Goal: Check status: Check status

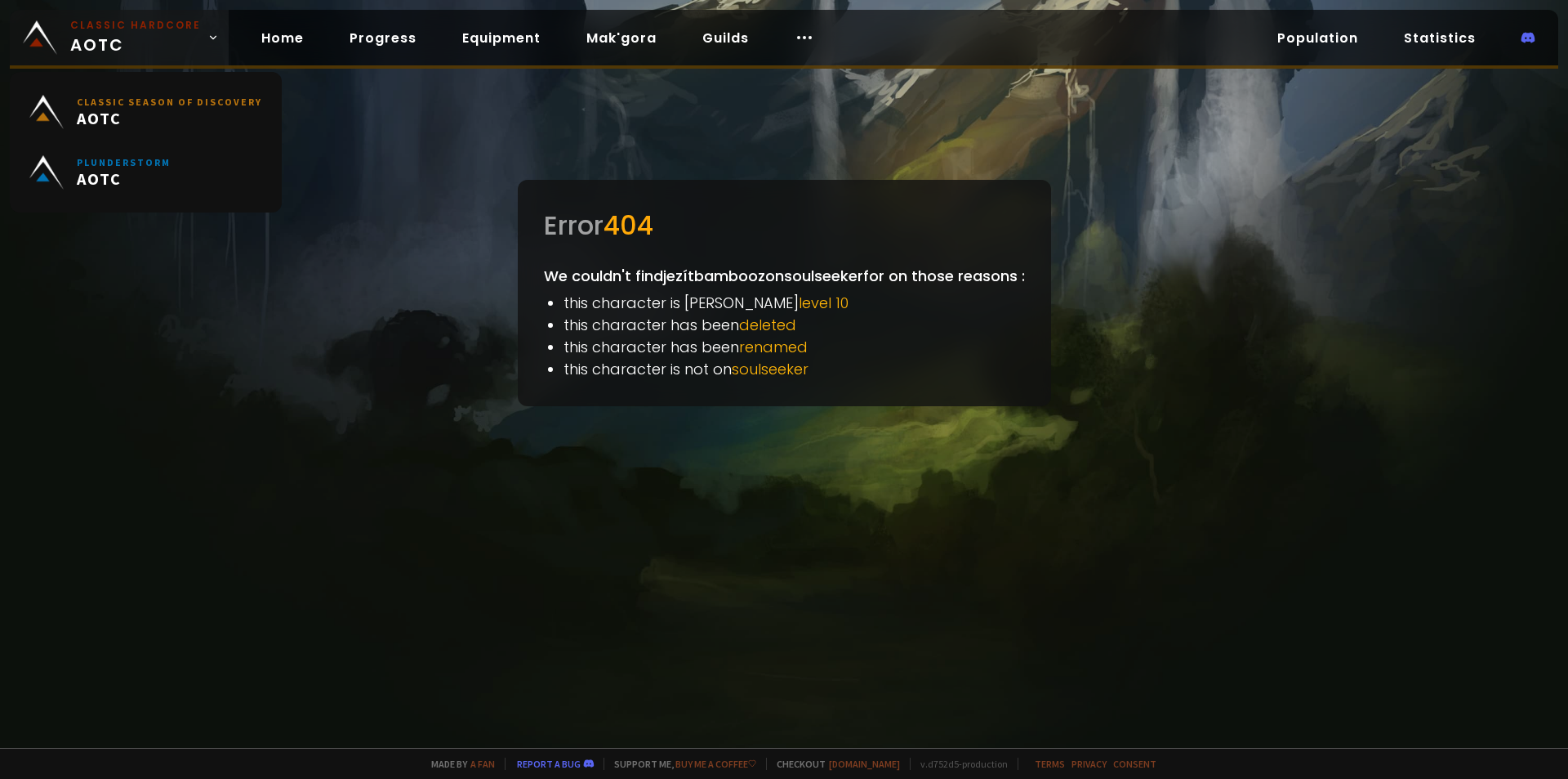
click at [35, 39] on img at bounding box center [40, 37] width 35 height 35
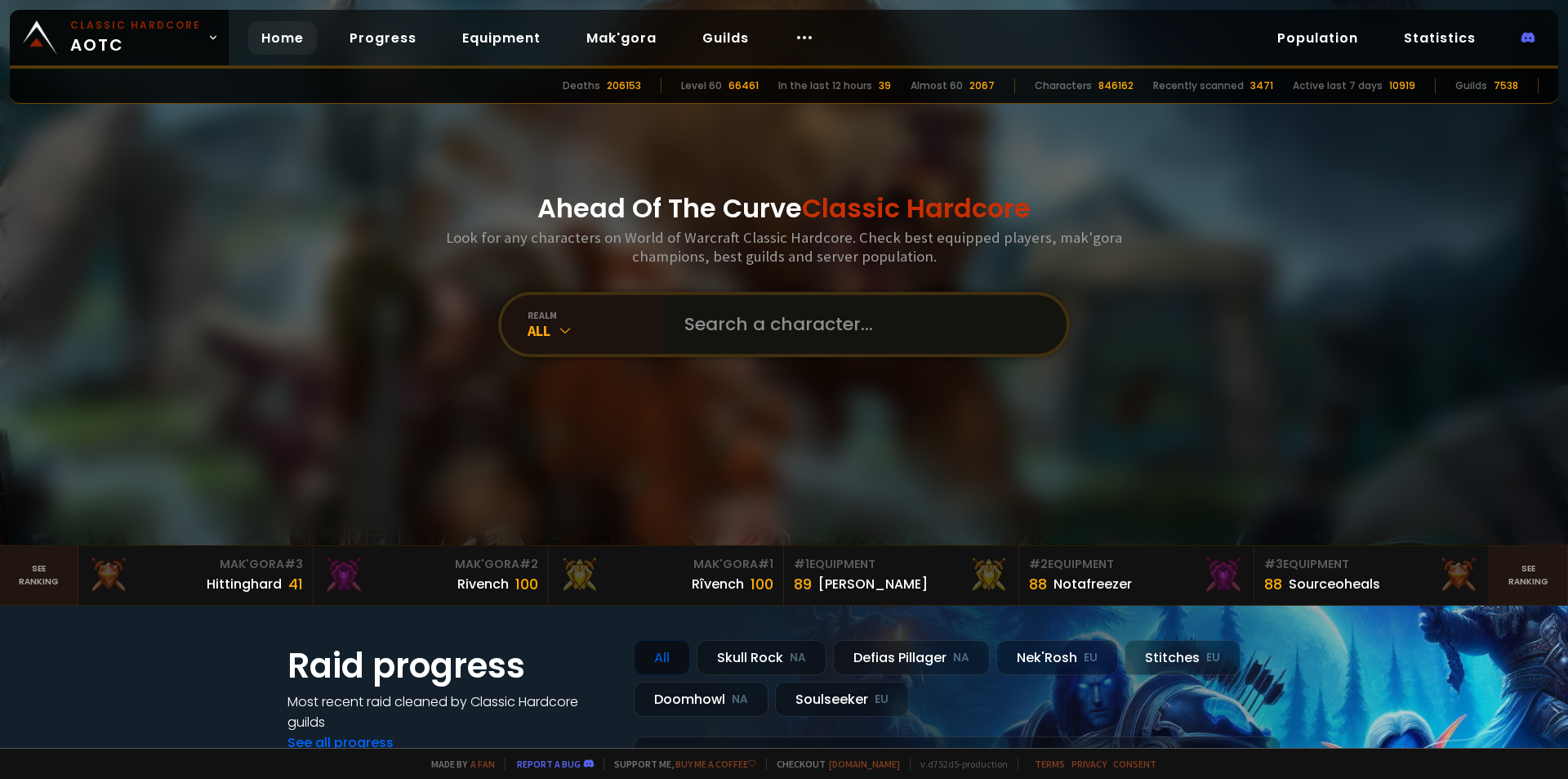
click at [717, 325] on input "text" at bounding box center [860, 324] width 373 height 58
type input "n"
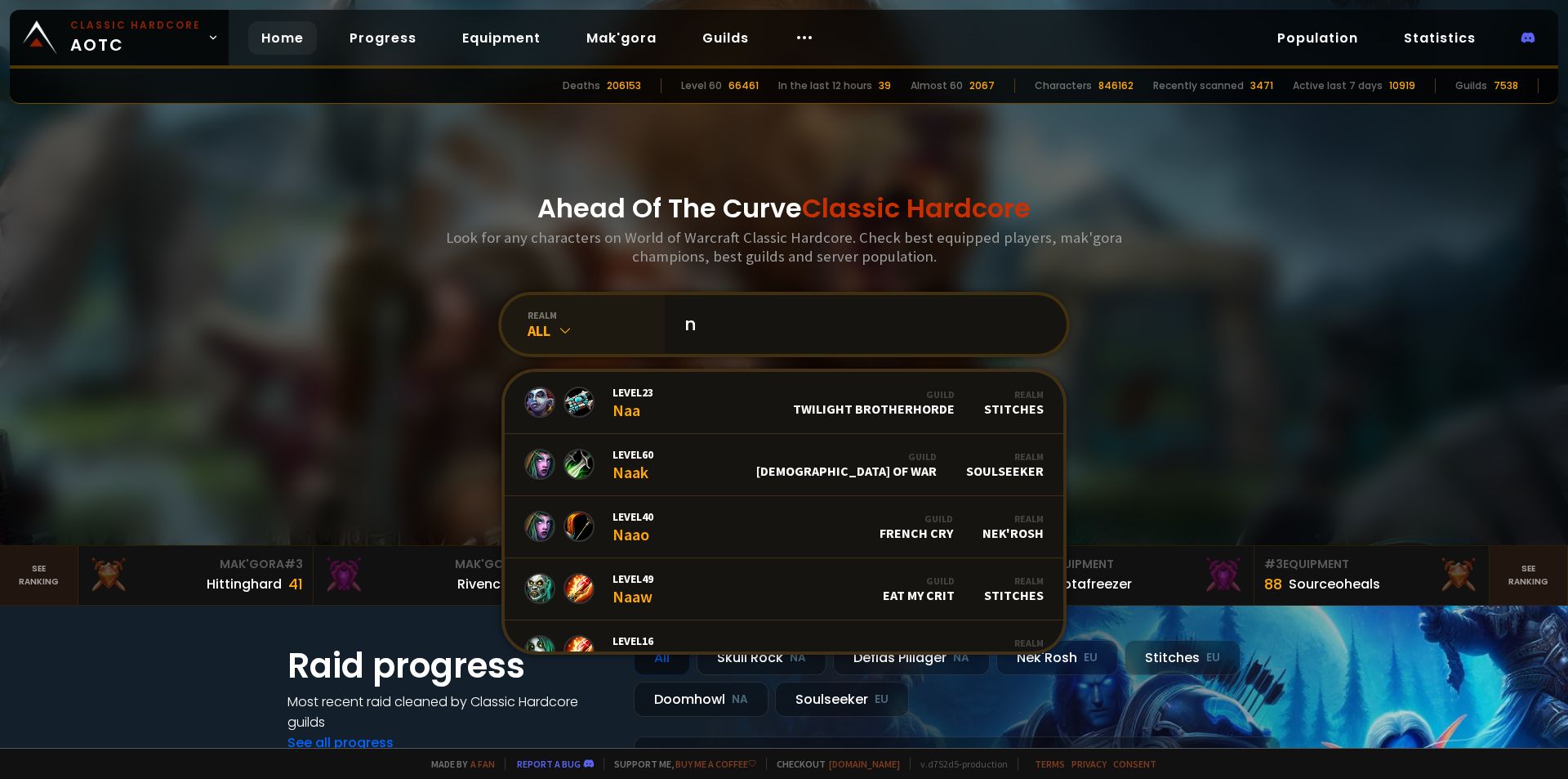
drag, startPoint x: 666, startPoint y: 333, endPoint x: 647, endPoint y: 336, distance: 19.2
click at [647, 336] on div "realm All n Level 23 Naa Guild Twilight Brotherhorde Realm Stitches Level 60 Na…" at bounding box center [784, 324] width 572 height 66
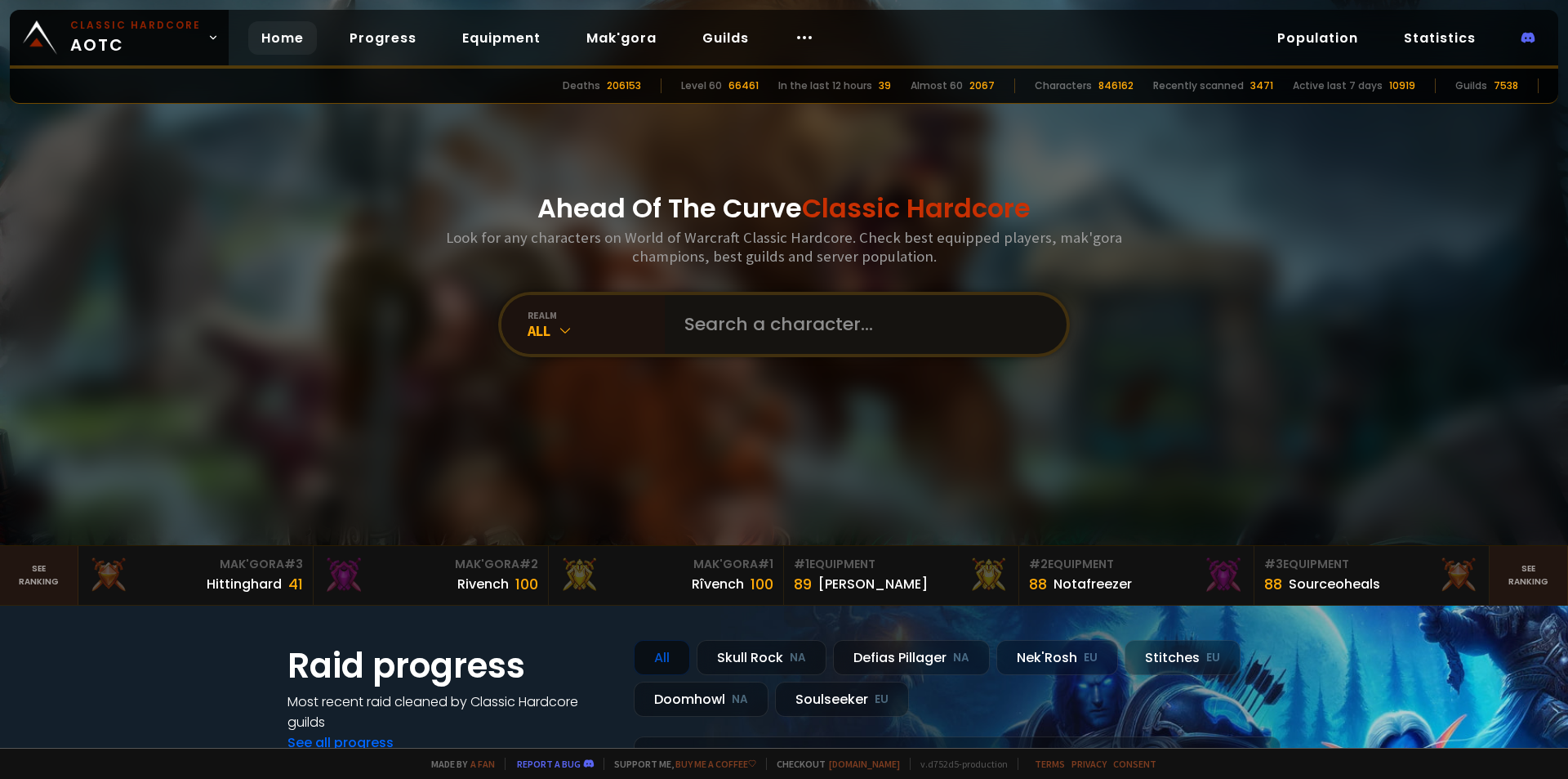
paste input "Brätricek"
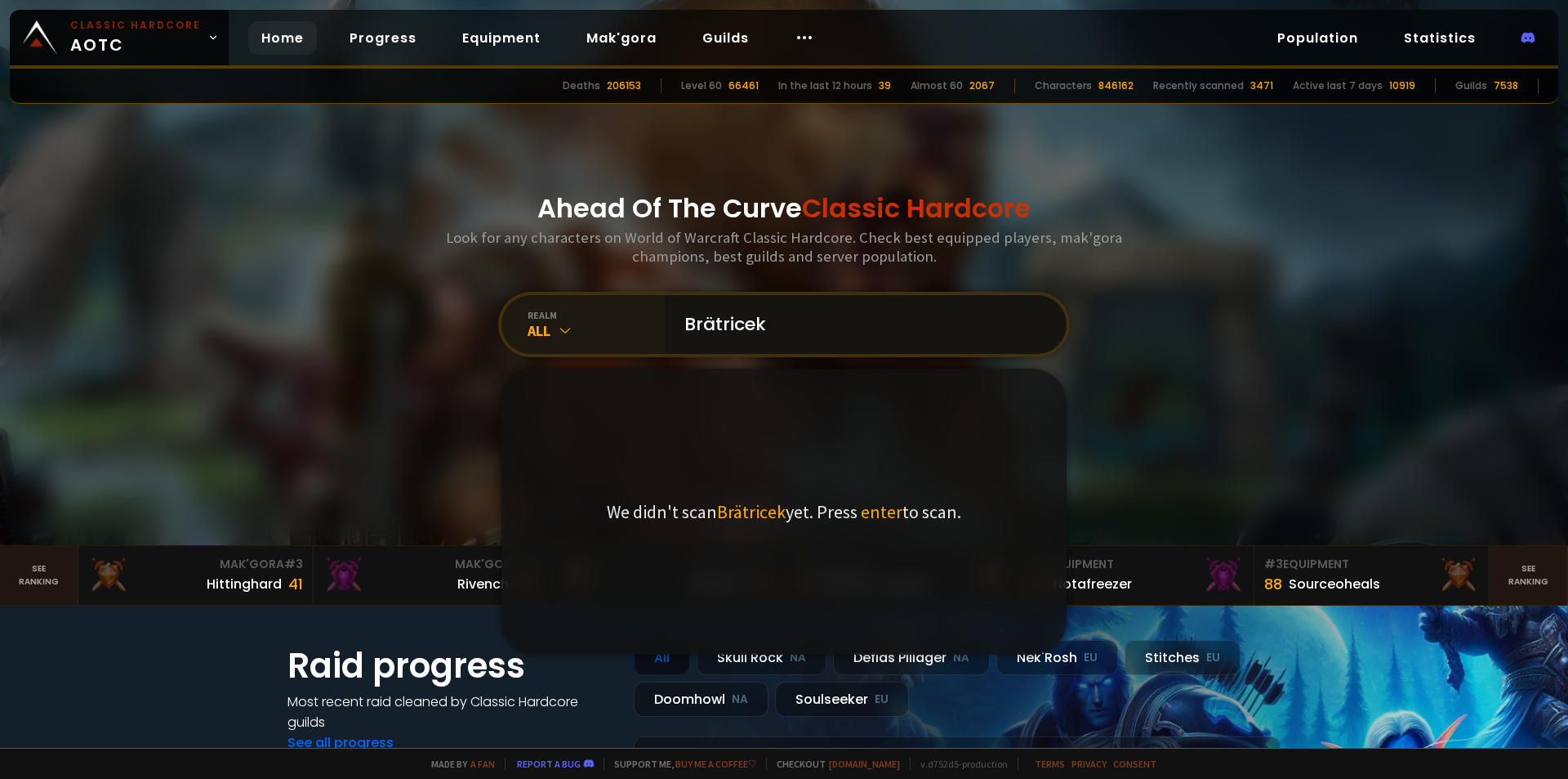
type input "Brätricek"
click at [568, 322] on div "All" at bounding box center [596, 330] width 137 height 19
click at [769, 348] on input "Brätricek" at bounding box center [860, 324] width 373 height 58
click at [790, 381] on div "We didn't scan Brätricek yet. Press enter to scan." at bounding box center [784, 511] width 565 height 286
click at [790, 318] on input "Brätricek" at bounding box center [860, 324] width 373 height 58
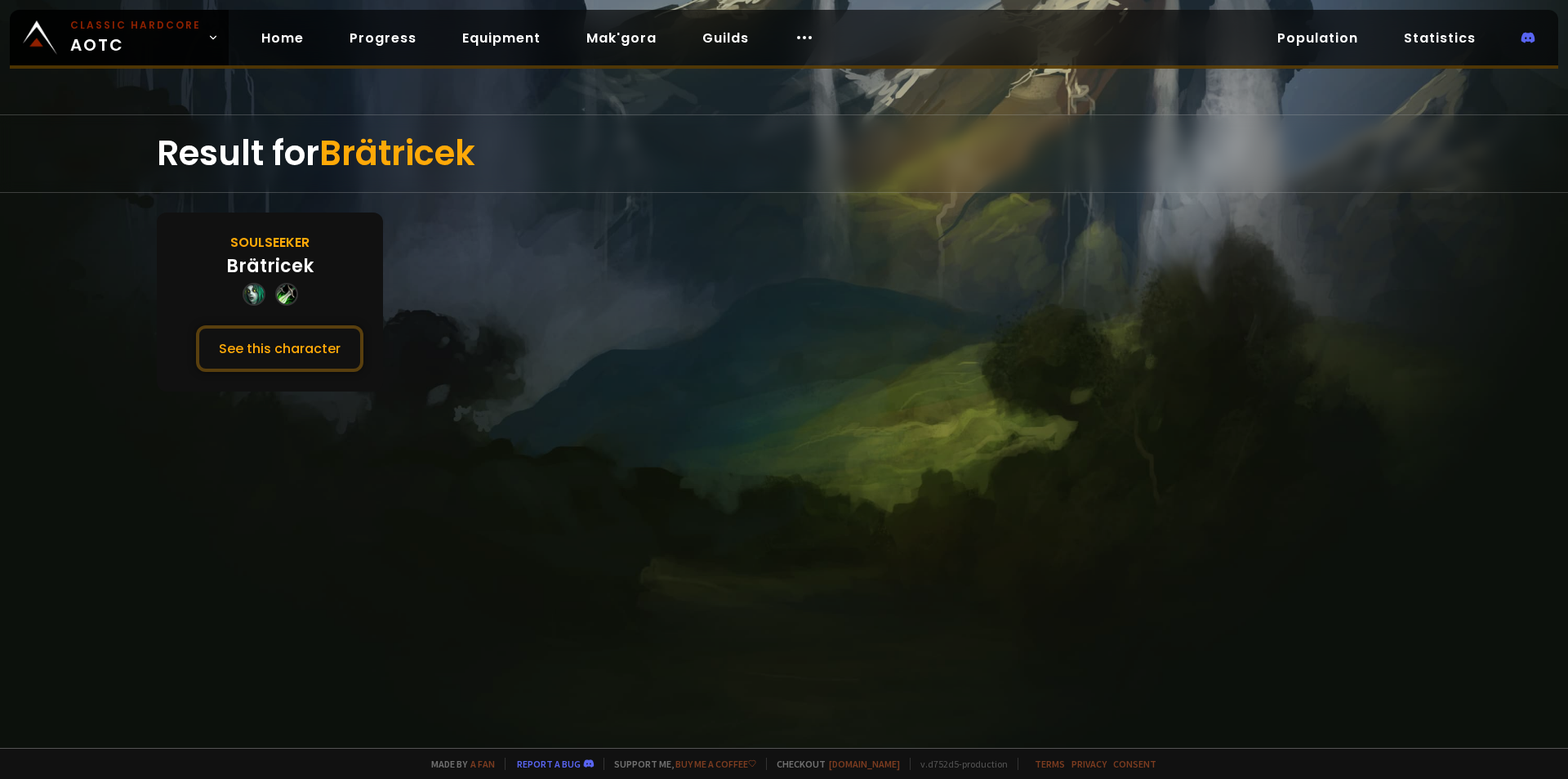
click at [288, 287] on div at bounding box center [287, 294] width 23 height 23
click at [297, 334] on button "See this character" at bounding box center [280, 348] width 167 height 47
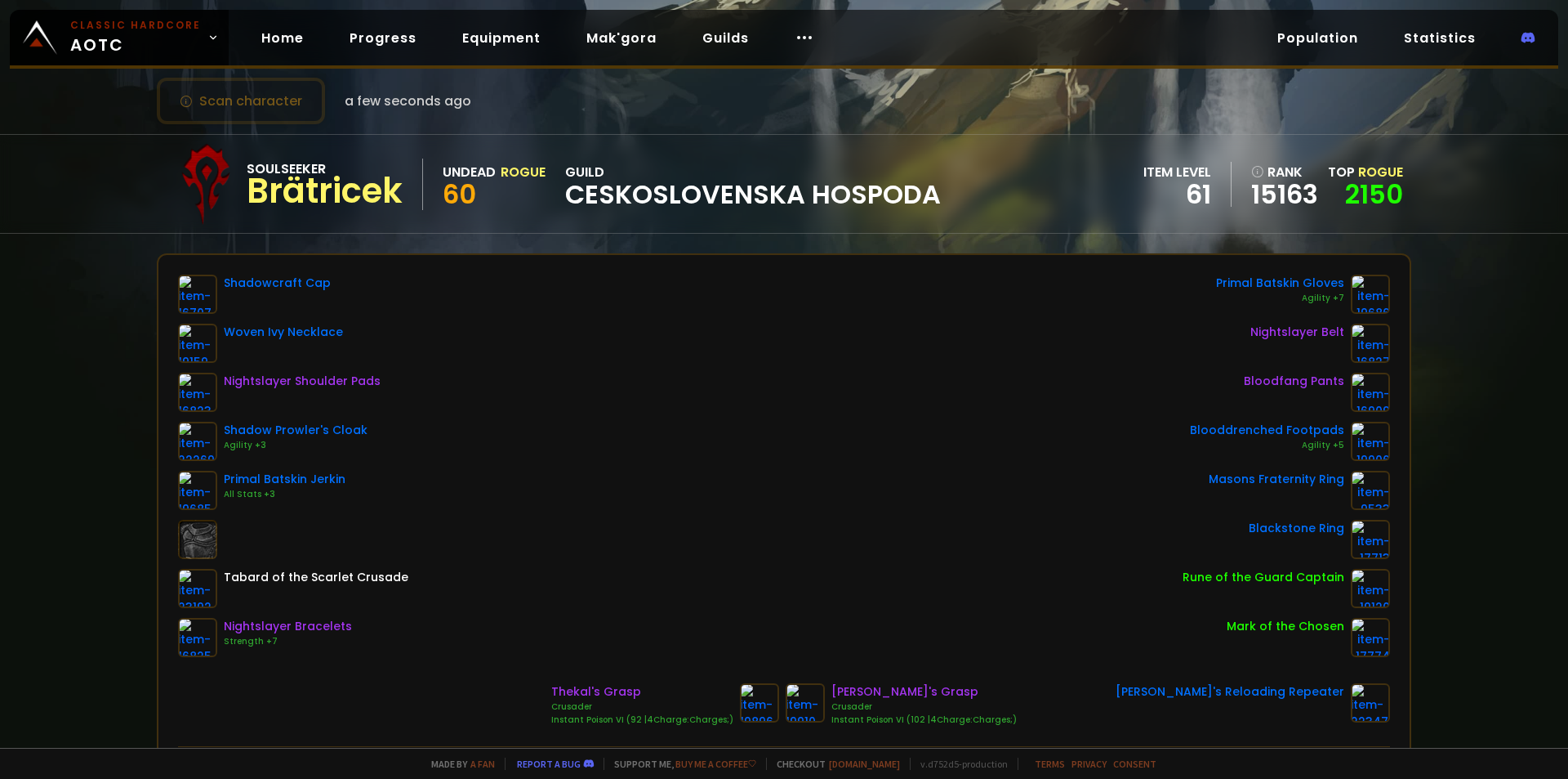
scroll to position [164, 0]
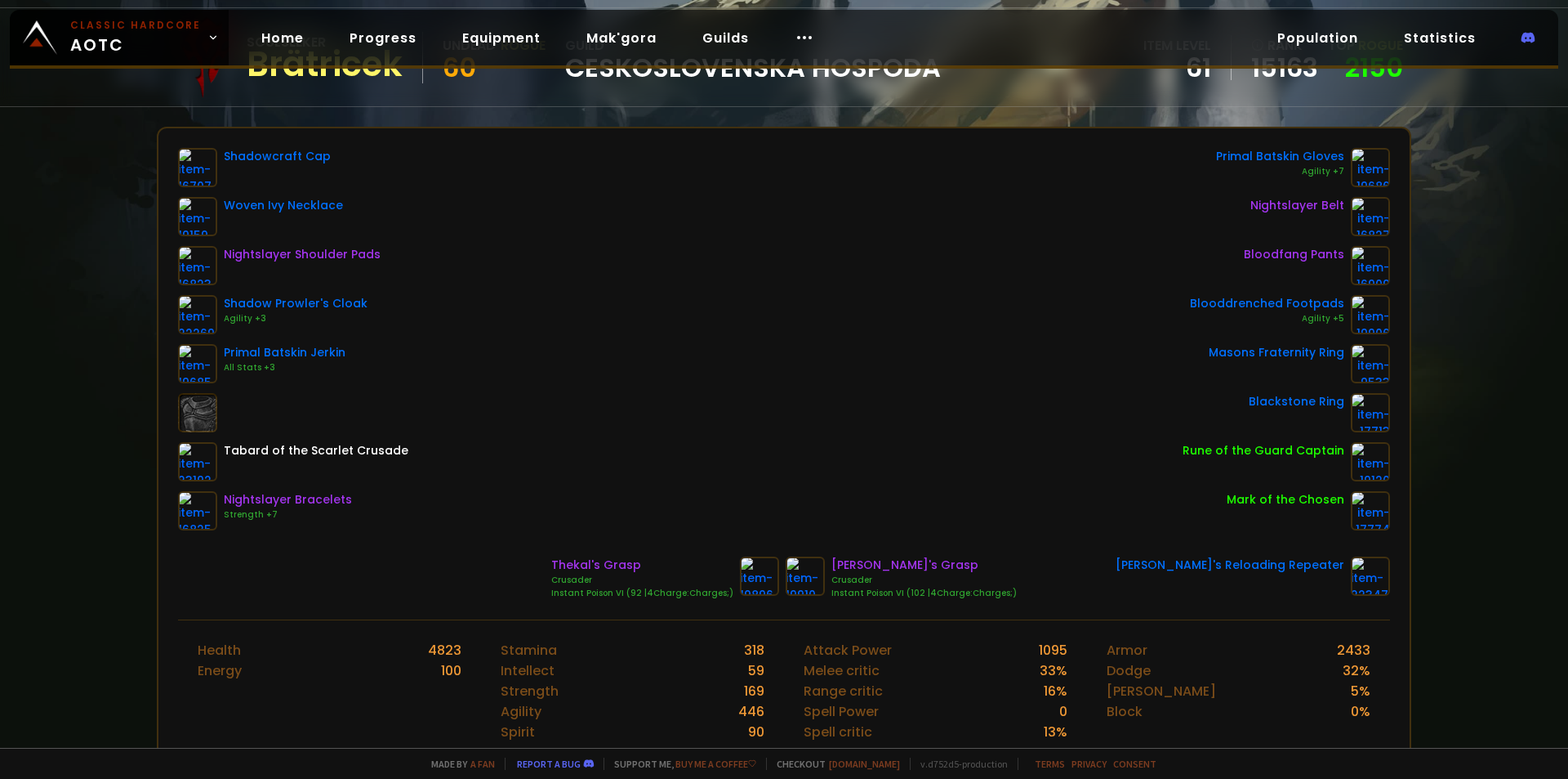
click at [521, 345] on div "Shadowcraft Cap Woven Ivy Necklace Nightslayer Shoulder Pads Shadow Prowler's C…" at bounding box center [784, 339] width 1212 height 382
click at [807, 385] on div "Shadowcraft Cap Woven Ivy Necklace Nightslayer Shoulder Pads Shadow Prowler's C…" at bounding box center [784, 339] width 1212 height 382
drag, startPoint x: 740, startPoint y: 517, endPoint x: 757, endPoint y: 547, distance: 34.5
click at [740, 519] on div "Shadowcraft Cap Woven Ivy Necklace Nightslayer Shoulder Pads Shadow Prowler's C…" at bounding box center [784, 339] width 1212 height 382
click at [595, 364] on div "Shadowcraft Cap Woven Ivy Necklace Nightslayer Shoulder Pads Shadow Prowler's C…" at bounding box center [784, 339] width 1212 height 382
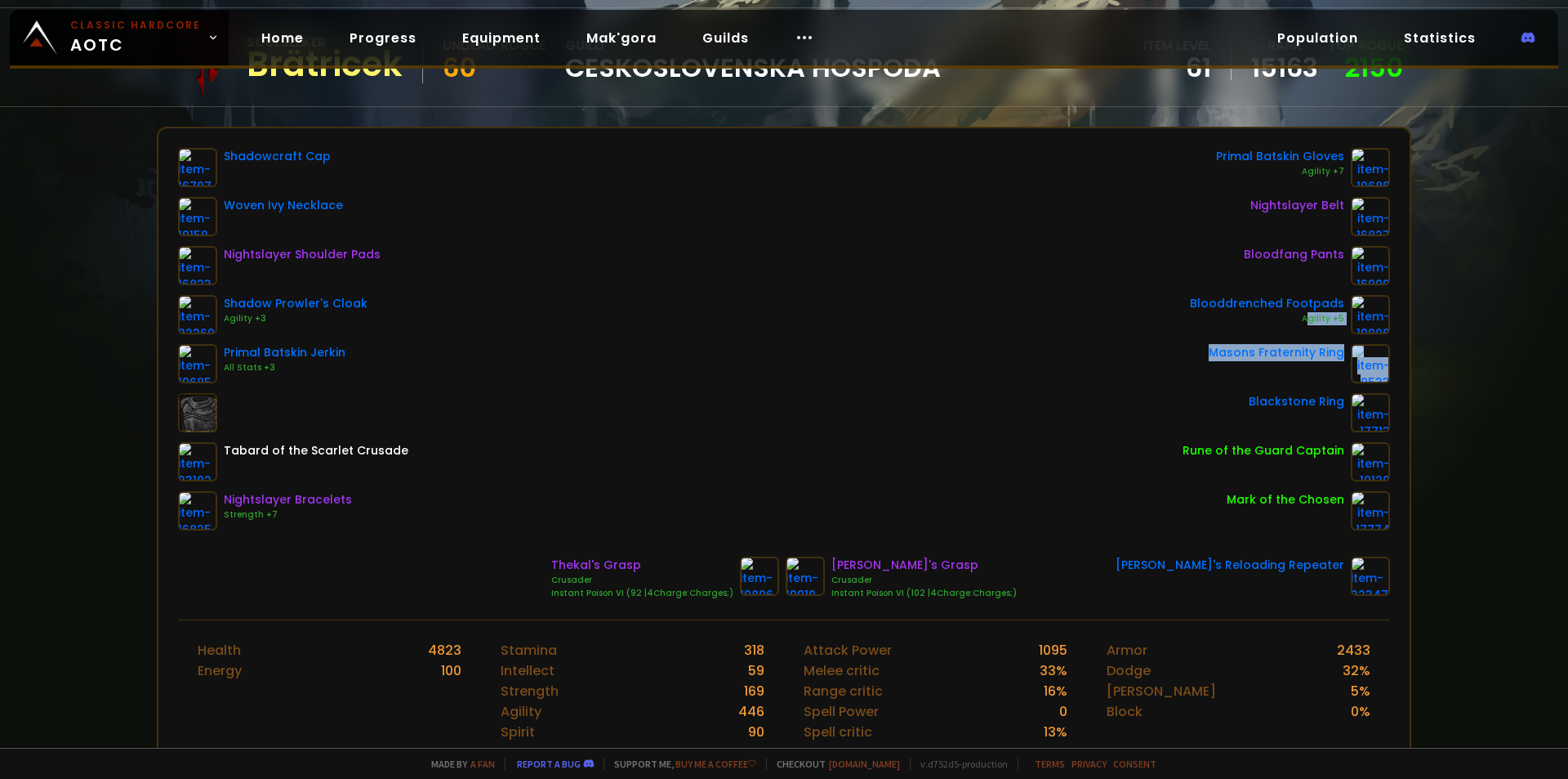
drag, startPoint x: 1256, startPoint y: 370, endPoint x: 1401, endPoint y: 416, distance: 152.1
click at [1401, 416] on div "Scan character a few seconds ago Soulseeker Brätricek Undead Rogue 60 guild Ces…" at bounding box center [784, 374] width 1568 height 748
click at [1410, 419] on div "Scan character a few seconds ago Soulseeker Brätricek Undead Rogue 60 guild Ces…" at bounding box center [784, 374] width 1568 height 748
drag, startPoint x: 1397, startPoint y: 427, endPoint x: 1152, endPoint y: 359, distance: 254.3
click at [1152, 359] on div "Shadowcraft Cap Woven Ivy Necklace Nightslayer Shoulder Pads Shadow Prowler's C…" at bounding box center [784, 374] width 1251 height 491
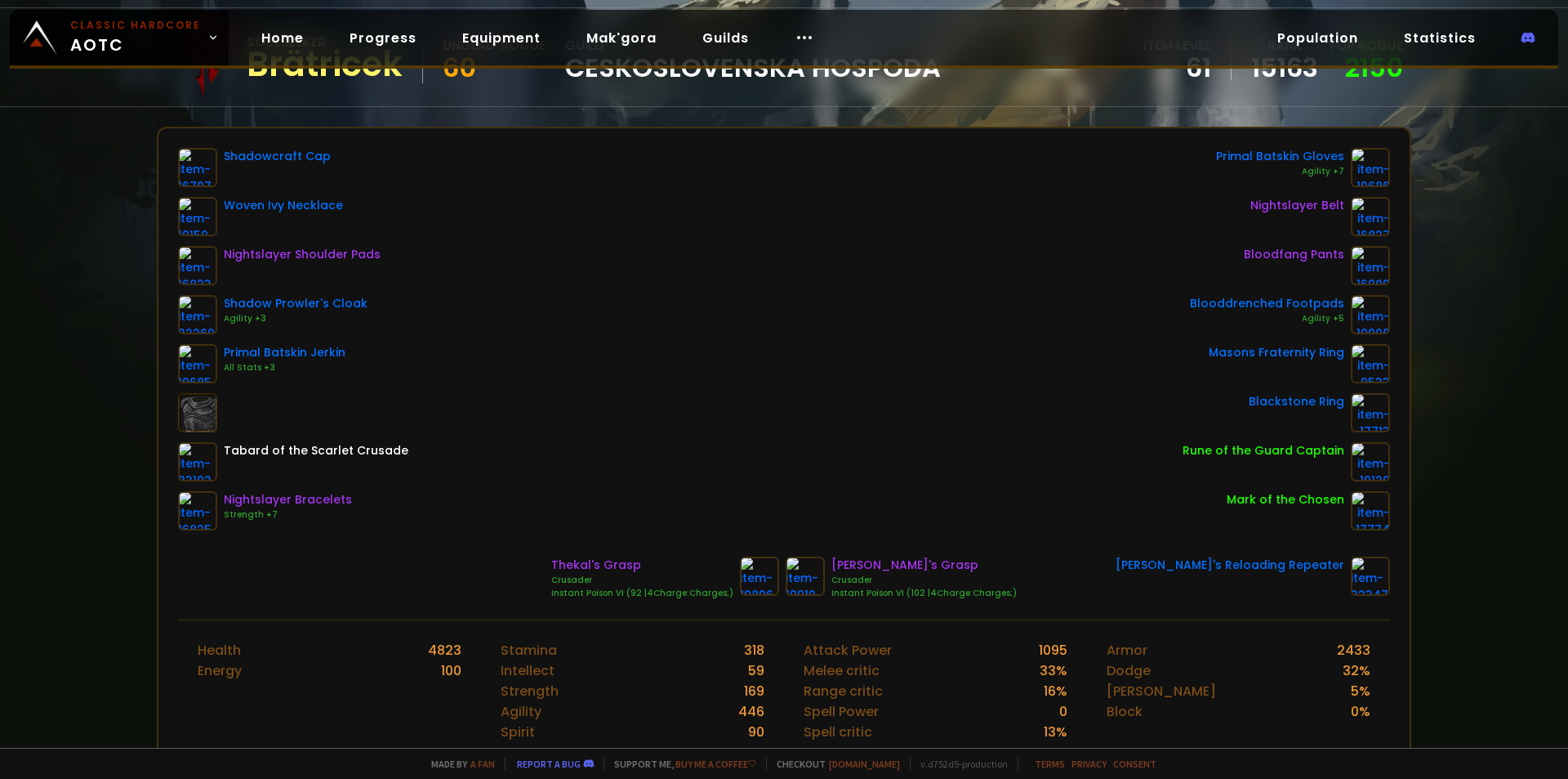
click at [1152, 359] on div "Shadowcraft Cap Woven Ivy Necklace Nightslayer Shoulder Pads Shadow Prowler's C…" at bounding box center [784, 339] width 1212 height 382
drag, startPoint x: 1177, startPoint y: 457, endPoint x: 1295, endPoint y: 500, distance: 125.6
click at [1295, 500] on div "Shadowcraft Cap Woven Ivy Necklace Nightslayer Shoulder Pads Shadow Prowler's C…" at bounding box center [784, 339] width 1212 height 382
click at [1295, 500] on div "Mark of the Chosen" at bounding box center [1285, 499] width 118 height 17
click at [1122, 309] on div "Shadowcraft Cap Woven Ivy Necklace Nightslayer Shoulder Pads Shadow Prowler's C…" at bounding box center [784, 339] width 1212 height 382
